Goal: Check status: Check status

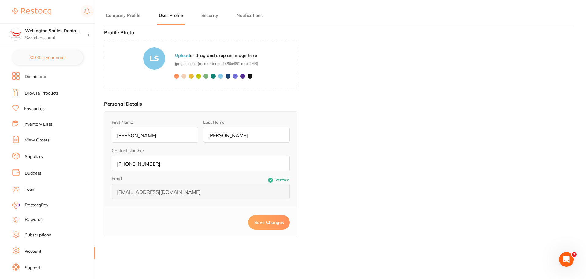
click at [119, 14] on button "Company Profile" at bounding box center [123, 16] width 38 height 6
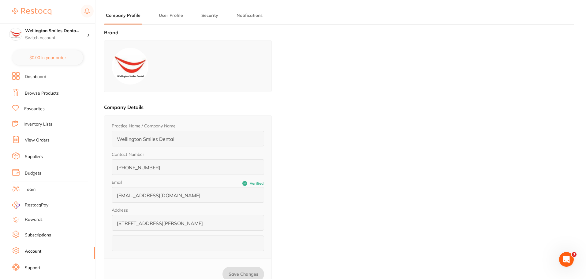
click at [35, 109] on link "Favourites" at bounding box center [34, 109] width 21 height 6
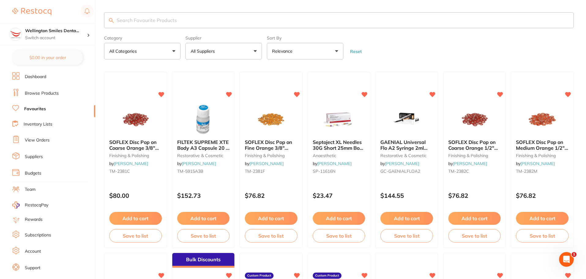
click at [57, 91] on link "Browse Products" at bounding box center [42, 93] width 34 height 6
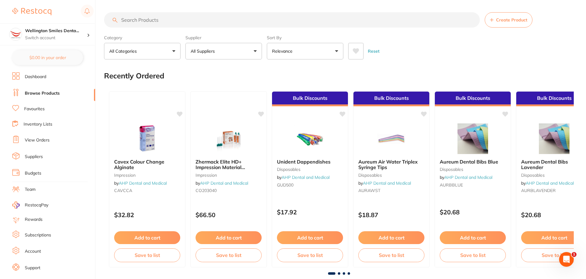
click at [150, 22] on input "search" at bounding box center [292, 19] width 376 height 15
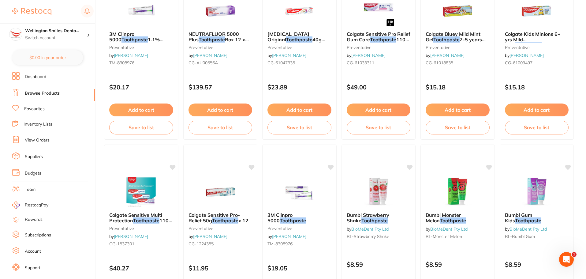
scroll to position [306, 0]
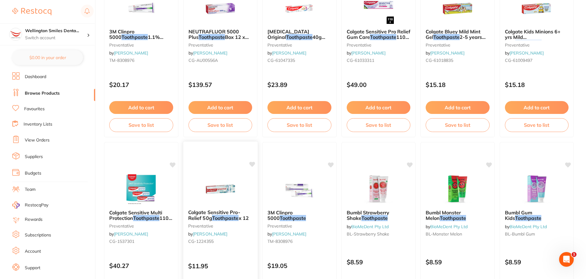
click at [252, 165] on icon at bounding box center [252, 164] width 6 height 5
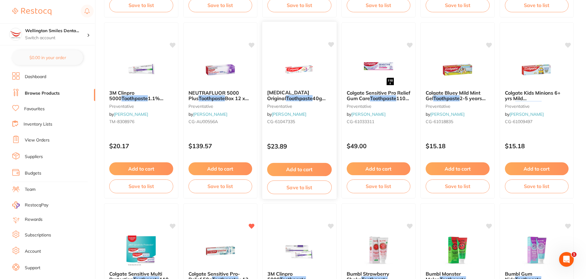
click at [330, 44] on icon at bounding box center [331, 44] width 6 height 5
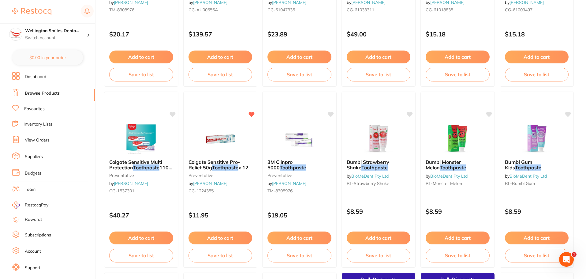
scroll to position [367, 0]
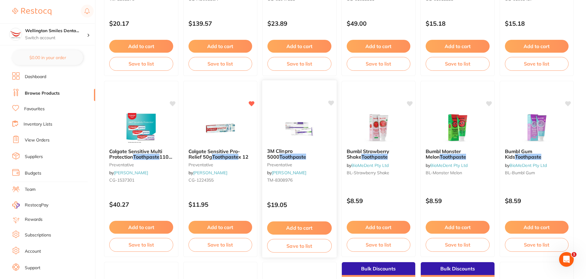
click at [309, 159] on b "3M Clinpro 5000 Toothpaste" at bounding box center [299, 153] width 65 height 11
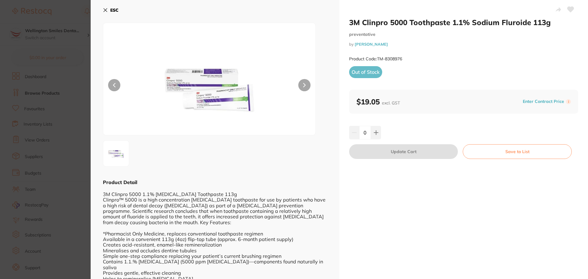
click at [106, 12] on icon at bounding box center [105, 10] width 3 height 3
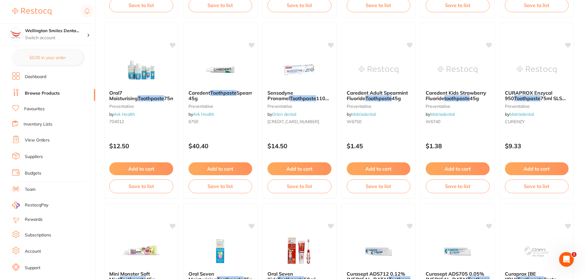
scroll to position [979, 0]
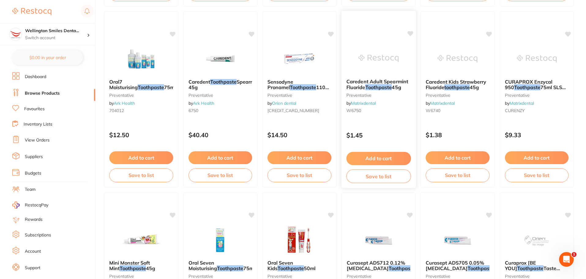
click at [374, 65] on img at bounding box center [378, 58] width 40 height 31
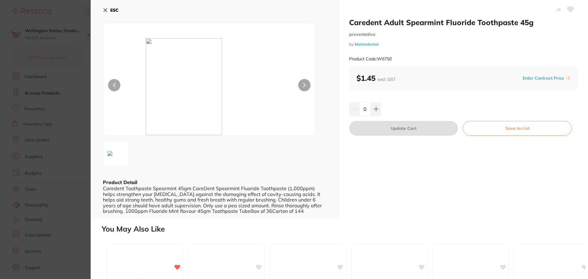
click at [106, 10] on icon at bounding box center [105, 10] width 5 height 5
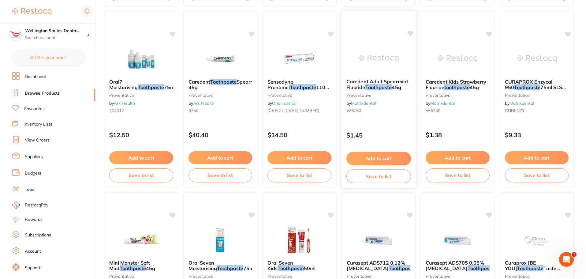
click at [410, 32] on icon at bounding box center [410, 33] width 6 height 5
click at [489, 32] on icon at bounding box center [489, 33] width 6 height 5
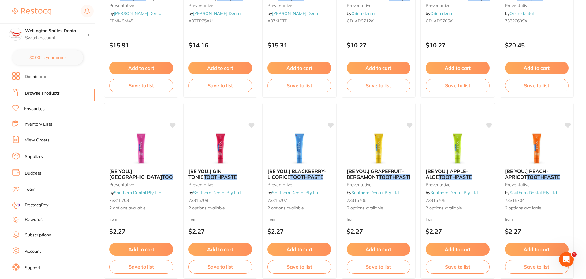
scroll to position [1285, 0]
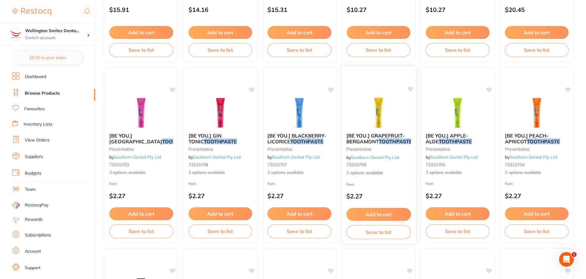
click at [410, 87] on icon at bounding box center [410, 89] width 6 height 5
click at [252, 89] on icon at bounding box center [252, 89] width 6 height 5
click at [169, 90] on div "[BE YOU.] WATERMELON TOOTHPASTE preventative by Southern Dental Pty Ltd 7331570…" at bounding box center [141, 155] width 75 height 178
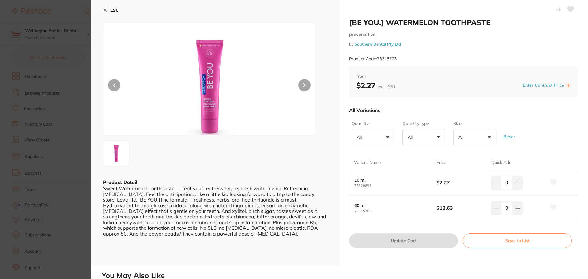
click at [102, 10] on div "ESC Product Detail Sweet Watermelon Toothpaste – Treat your teethSweet, icy fre…" at bounding box center [215, 132] width 248 height 265
click at [105, 9] on icon at bounding box center [105, 10] width 5 height 5
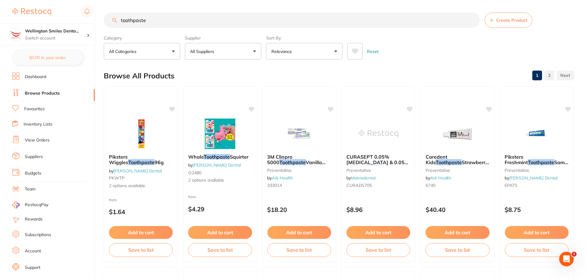
scroll to position [1285, 0]
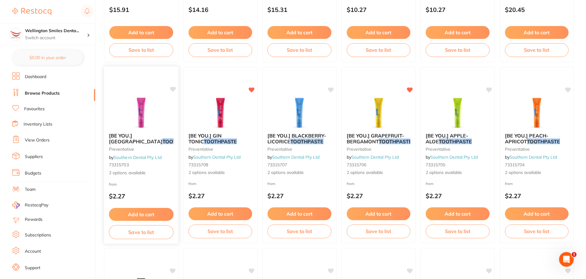
click at [173, 91] on icon at bounding box center [173, 89] width 6 height 5
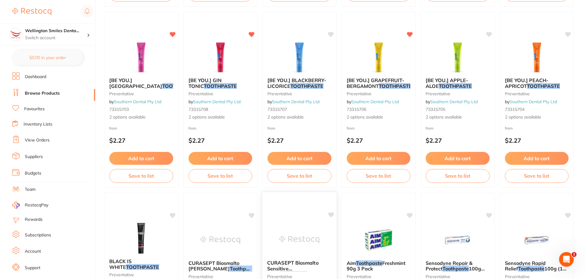
scroll to position [1316, 0]
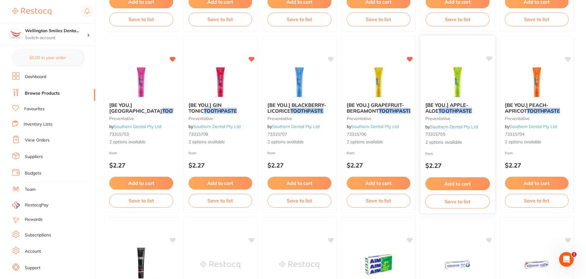
click at [490, 59] on icon at bounding box center [489, 58] width 6 height 5
click at [568, 59] on icon at bounding box center [568, 58] width 6 height 5
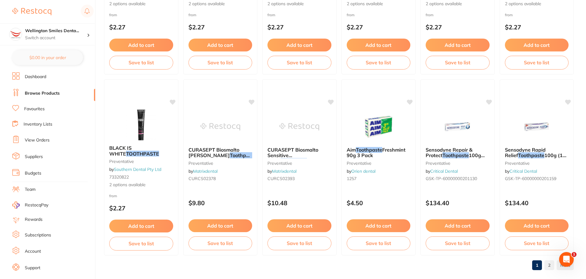
scroll to position [1462, 0]
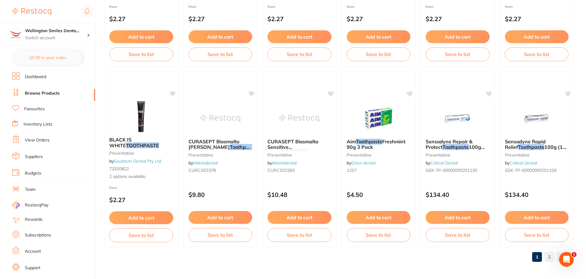
click at [551, 257] on link "2" at bounding box center [549, 257] width 10 height 12
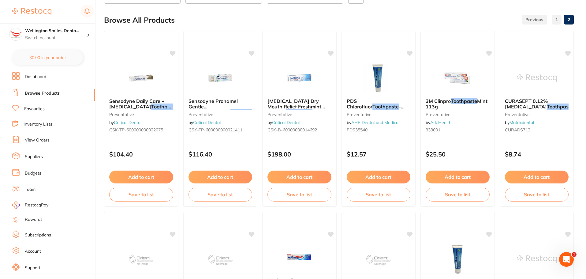
scroll to position [0, 0]
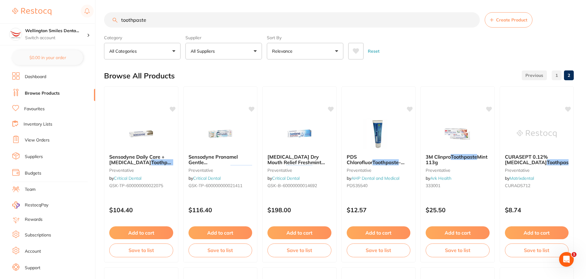
drag, startPoint x: 162, startPoint y: 23, endPoint x: 120, endPoint y: 23, distance: 41.9
click at [120, 23] on input "toothpaste" at bounding box center [292, 19] width 376 height 15
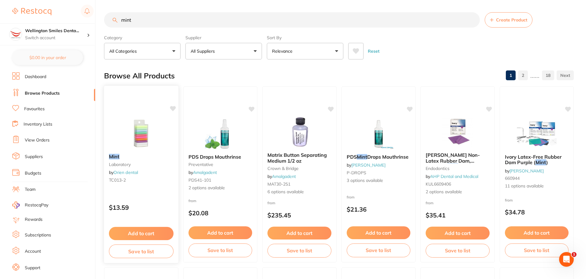
type input "mint"
click at [139, 139] on img at bounding box center [141, 133] width 40 height 31
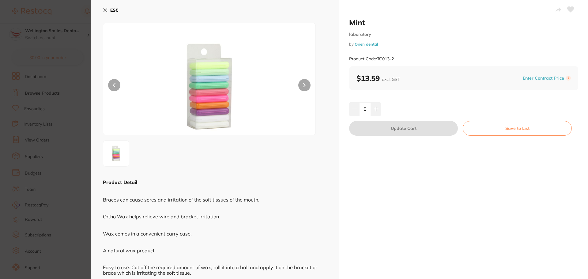
click at [303, 88] on button at bounding box center [304, 85] width 12 height 12
click at [106, 12] on icon at bounding box center [105, 10] width 3 height 3
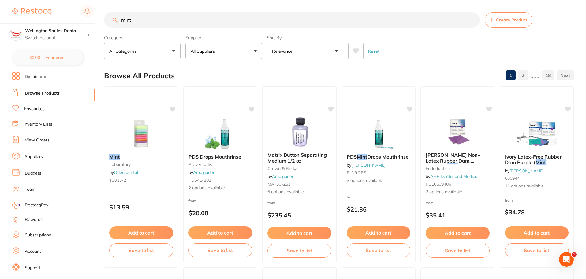
drag, startPoint x: 139, startPoint y: 22, endPoint x: 117, endPoint y: 22, distance: 21.4
click at [117, 22] on div "mint Create Product" at bounding box center [339, 19] width 470 height 15
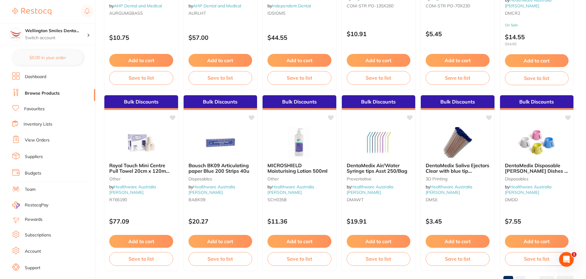
scroll to position [1462, 0]
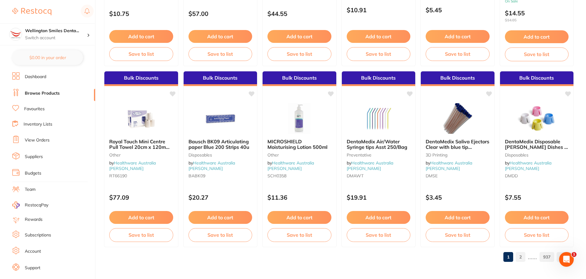
click at [521, 257] on link "2" at bounding box center [521, 257] width 10 height 12
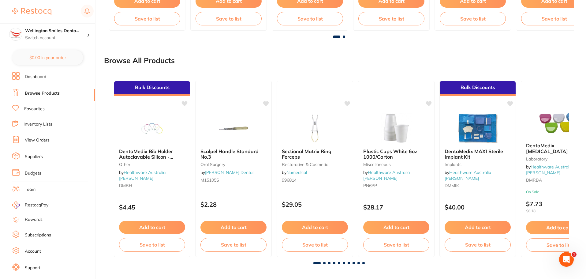
scroll to position [467, 0]
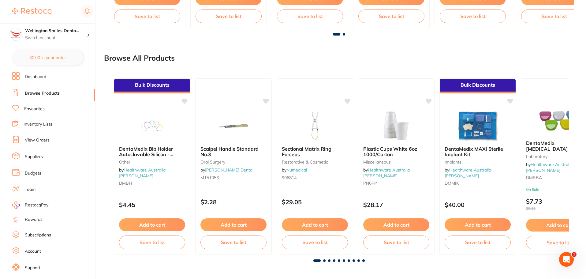
click at [323, 261] on span at bounding box center [324, 260] width 2 height 2
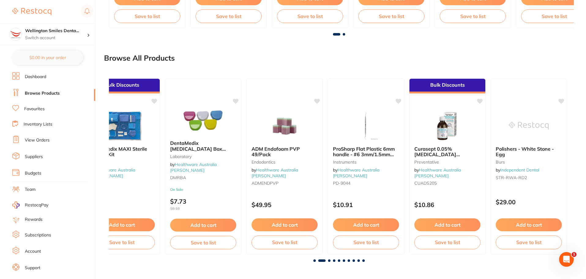
scroll to position [0, 460]
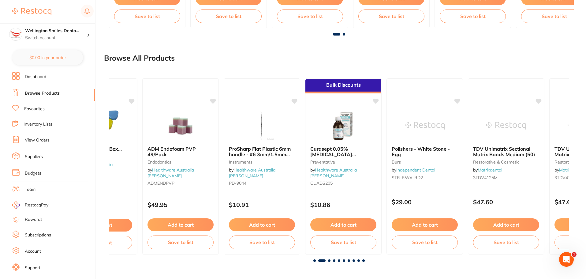
click at [329, 259] on span at bounding box center [329, 260] width 2 height 2
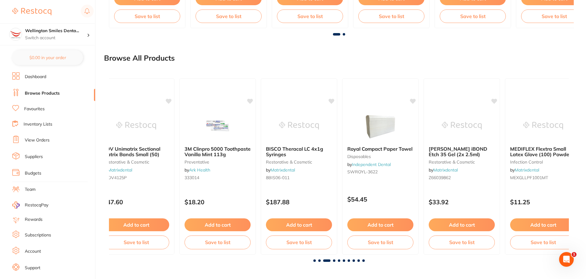
scroll to position [0, 920]
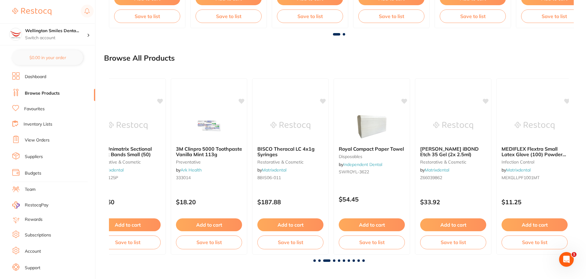
click at [334, 259] on span at bounding box center [334, 260] width 2 height 2
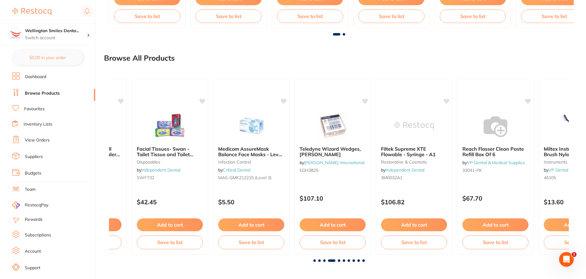
scroll to position [0, 1380]
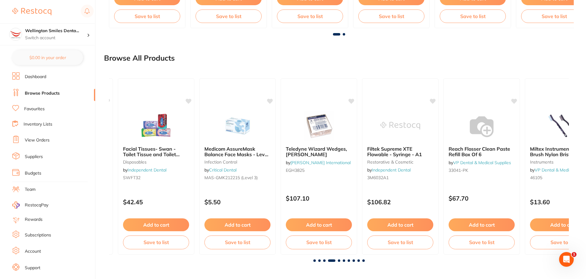
click at [338, 260] on span at bounding box center [339, 260] width 2 height 2
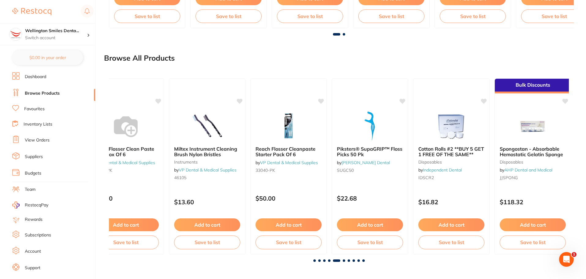
scroll to position [0, 1840]
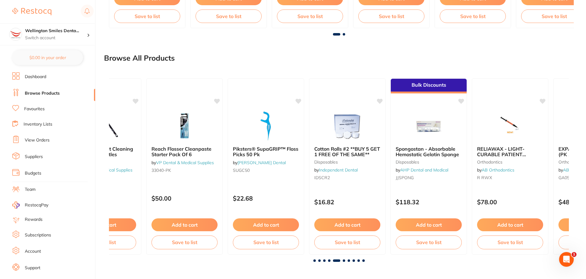
click at [344, 260] on span at bounding box center [344, 260] width 2 height 2
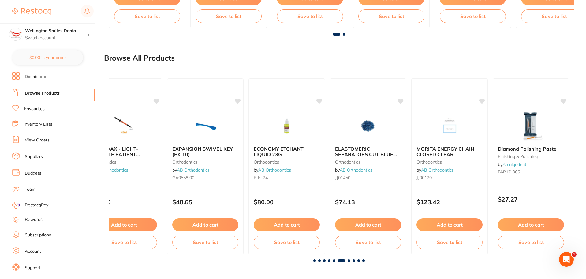
scroll to position [0, 2300]
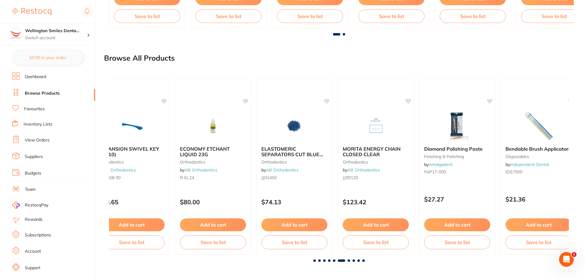
click at [350, 259] on span at bounding box center [349, 260] width 2 height 2
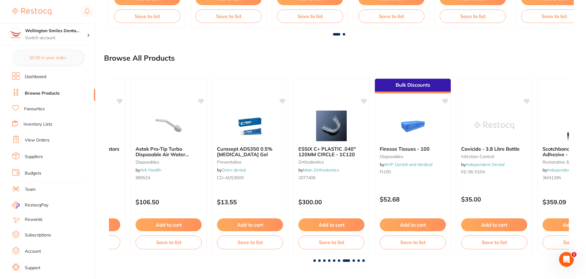
scroll to position [0, 2759]
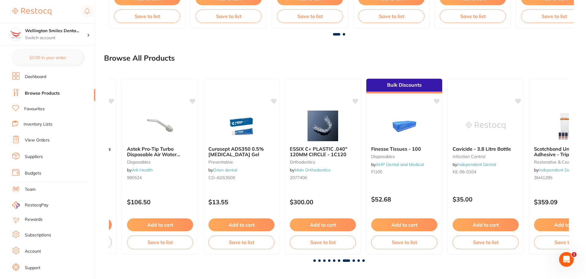
click at [353, 261] on span at bounding box center [354, 260] width 2 height 2
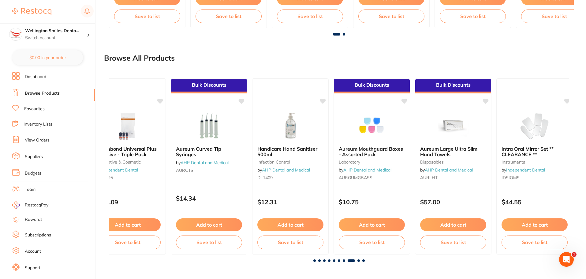
scroll to position [0, 3219]
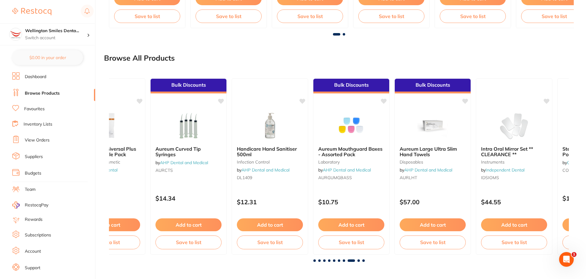
click at [359, 259] on span at bounding box center [358, 260] width 2 height 2
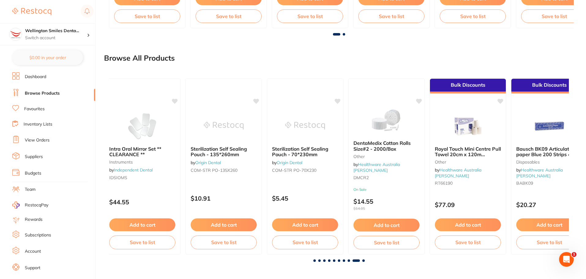
scroll to position [0, 3679]
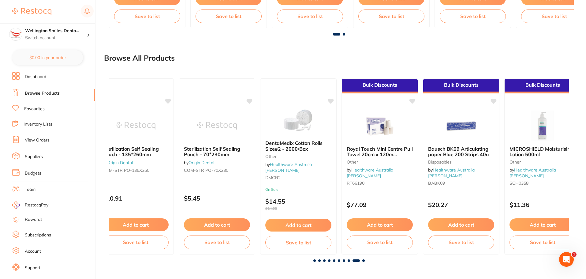
click at [364, 259] on span at bounding box center [363, 260] width 2 height 2
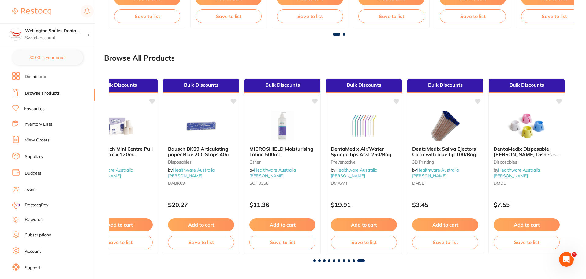
scroll to position [0, 3940]
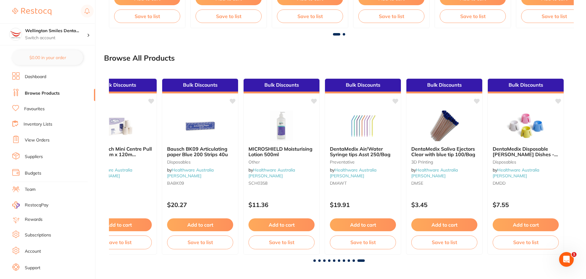
click at [35, 132] on ul "Dashboard Browse Products Favourites Inventory Lists View Orders Suppliers Budg…" at bounding box center [53, 177] width 83 height 211
click at [38, 136] on li "View Orders" at bounding box center [53, 140] width 83 height 9
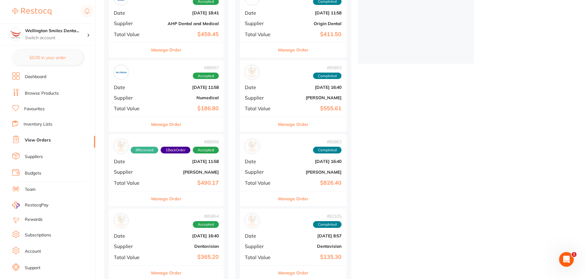
scroll to position [184, 0]
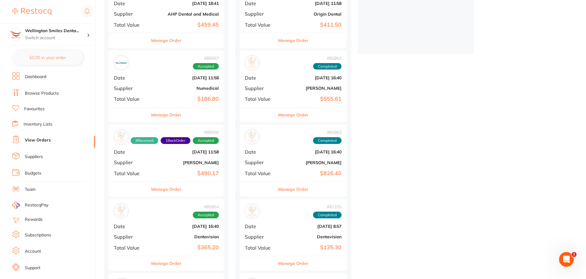
click at [174, 168] on div "# 89066 9 Received 1 Back Order Accepted Date [DATE] 11:58 Supplier [PERSON_NAM…" at bounding box center [166, 153] width 115 height 57
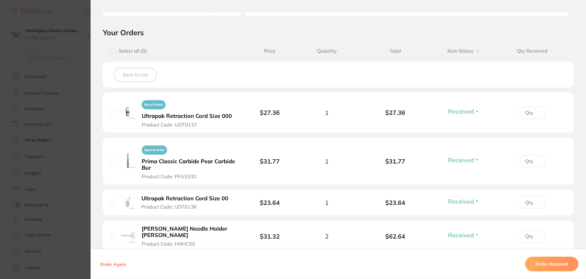
scroll to position [184, 0]
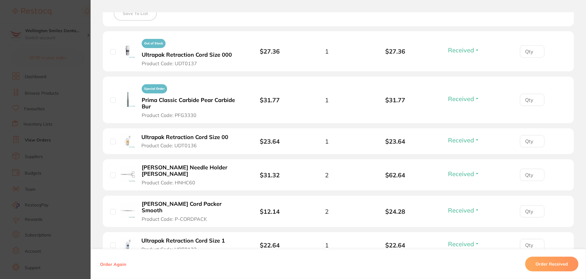
click at [168, 102] on b "Prima Classic Carbide Pear Carbide Bur" at bounding box center [189, 103] width 95 height 13
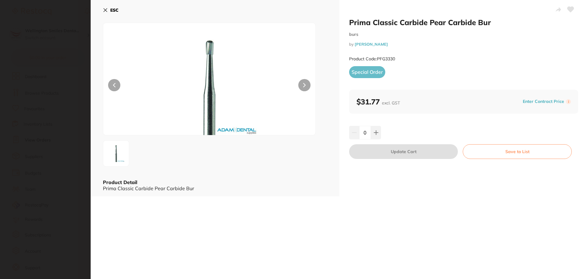
scroll to position [0, 0]
click at [307, 94] on div at bounding box center [209, 79] width 213 height 113
click at [307, 88] on button at bounding box center [304, 85] width 12 height 12
click at [307, 84] on button at bounding box center [304, 85] width 12 height 12
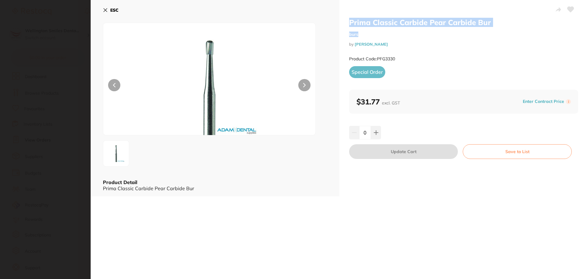
drag, startPoint x: 349, startPoint y: 23, endPoint x: 493, endPoint y: 27, distance: 143.9
click at [493, 27] on div "Prima Classic Carbide Pear Carbide Bur burs by [PERSON_NAME] Product Code: PFG3…" at bounding box center [463, 54] width 229 height 72
drag, startPoint x: 495, startPoint y: 23, endPoint x: 338, endPoint y: 20, distance: 156.7
click at [339, 20] on div "Prima Classic Carbide Pear Carbide Bur burs by [PERSON_NAME] Product Code: PFG3…" at bounding box center [463, 98] width 248 height 196
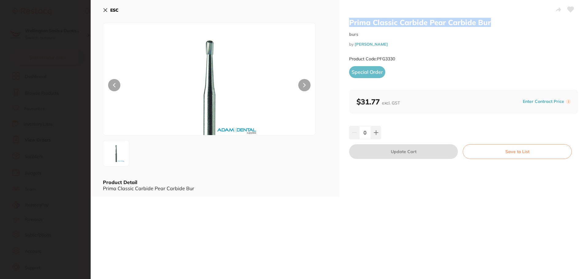
copy h2 "Prima Classic Carbide Pear Carbide Bur"
click at [105, 12] on icon at bounding box center [105, 10] width 5 height 5
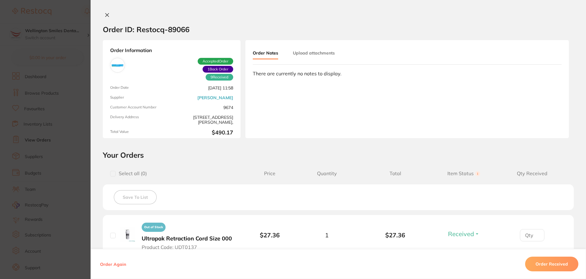
click at [106, 13] on icon at bounding box center [107, 15] width 5 height 5
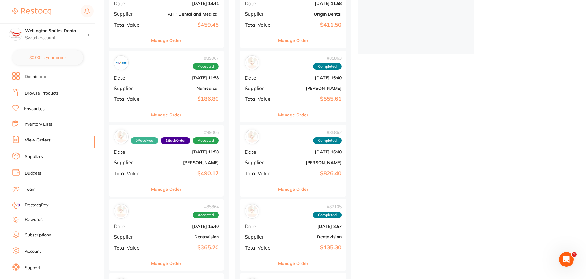
click at [167, 86] on b "Numedical" at bounding box center [185, 88] width 67 height 5
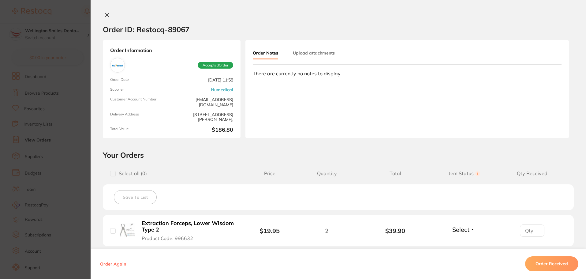
click at [107, 16] on icon at bounding box center [107, 15] width 5 height 5
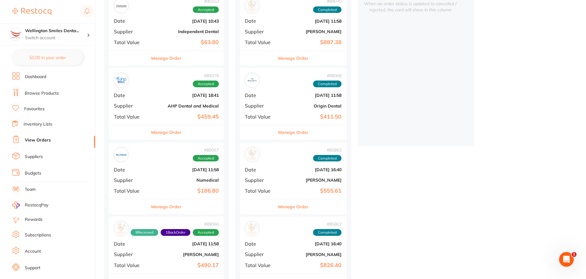
click at [151, 95] on div "# 89378 Accepted Date [DATE] 18:41 Supplier AHP Dental and Medical Total Value …" at bounding box center [166, 96] width 115 height 57
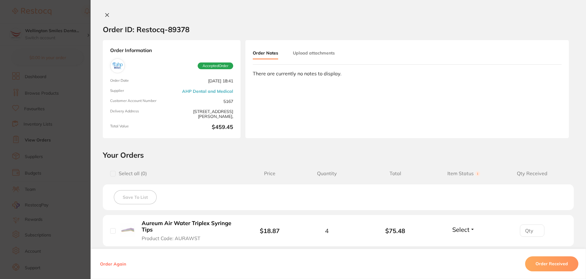
click at [106, 16] on icon at bounding box center [107, 14] width 3 height 3
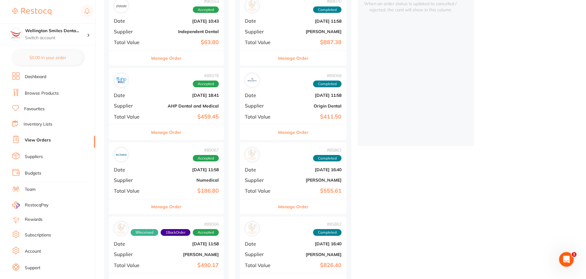
click at [166, 113] on div "# 89378 Accepted Date [DATE] 18:41 Supplier AHP Dental and Medical Total Value …" at bounding box center [166, 96] width 115 height 57
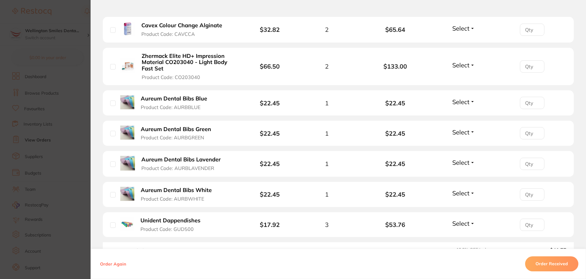
scroll to position [275, 0]
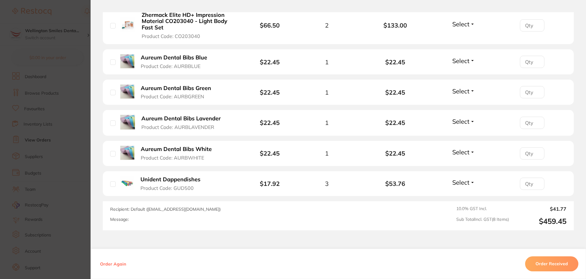
click at [544, 263] on button "Order Received" at bounding box center [551, 263] width 53 height 15
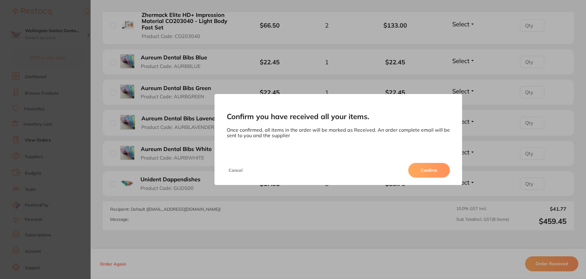
click at [433, 169] on button "Confirm" at bounding box center [429, 170] width 42 height 15
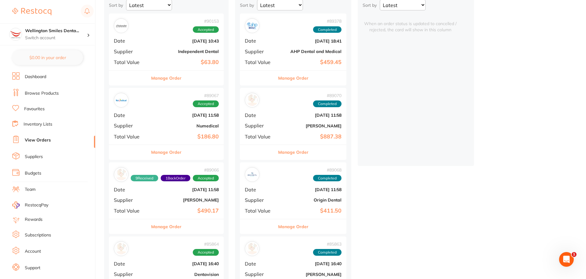
scroll to position [61, 0]
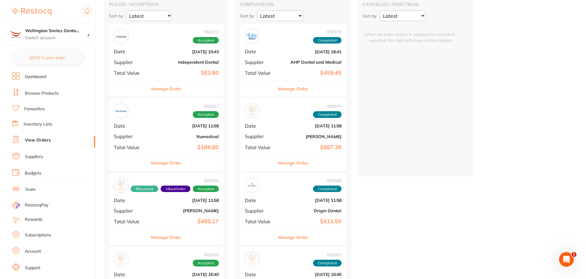
click at [144, 64] on span "Supplier" at bounding box center [130, 62] width 33 height 6
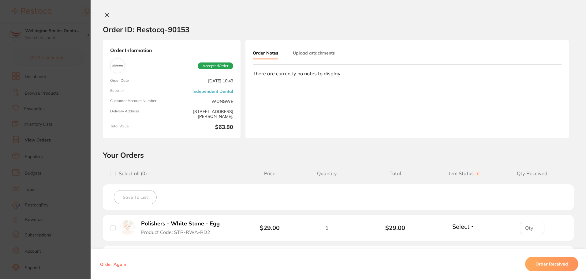
click at [100, 15] on div at bounding box center [338, 15] width 495 height 6
click at [105, 13] on icon at bounding box center [107, 15] width 5 height 5
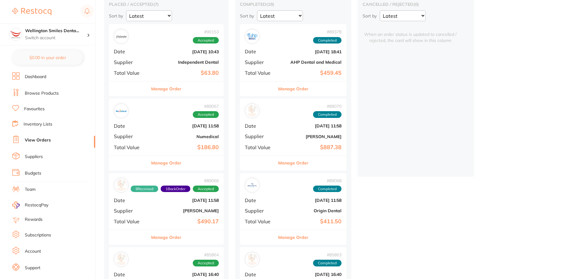
click at [158, 121] on div "# 89067 Accepted Date [DATE] 11:58 Supplier Numedical Total Value $186.80" at bounding box center [166, 127] width 115 height 57
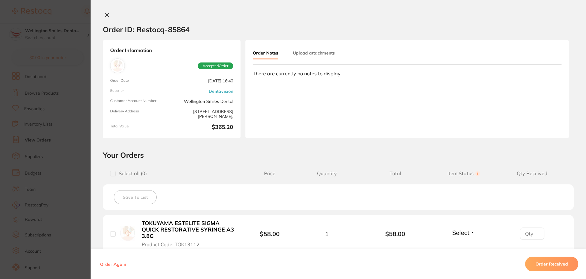
click at [108, 18] on button at bounding box center [107, 15] width 9 height 6
